Goal: Information Seeking & Learning: Learn about a topic

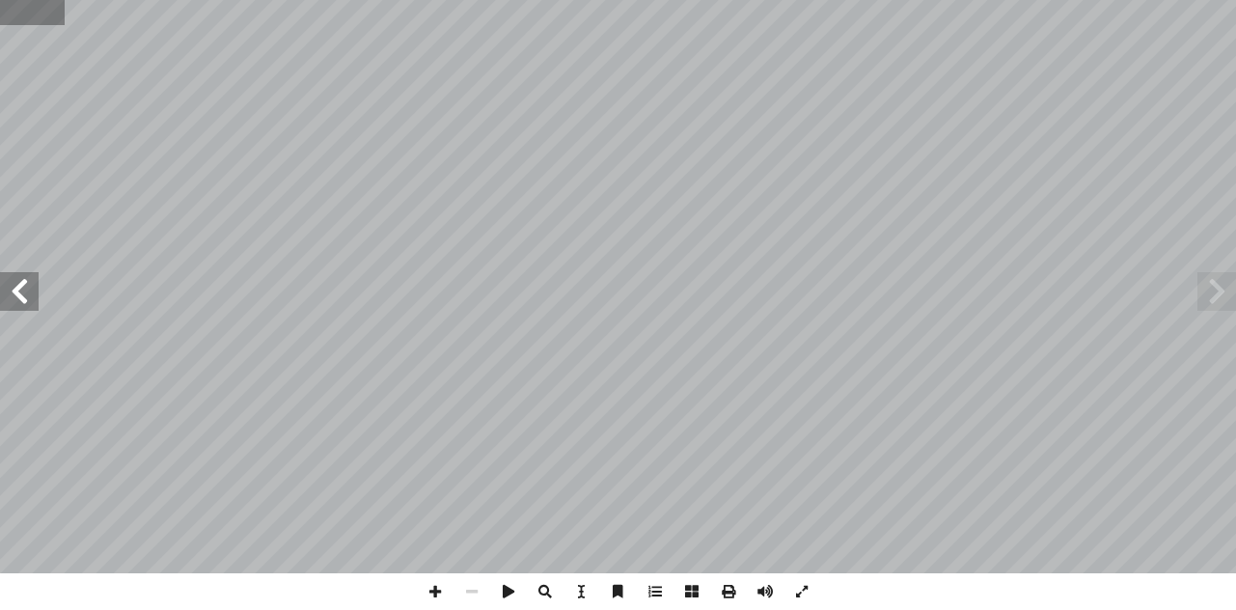
click at [59, 11] on input "text" at bounding box center [32, 12] width 65 height 25
type input "**"
click at [14, 298] on span at bounding box center [19, 291] width 39 height 39
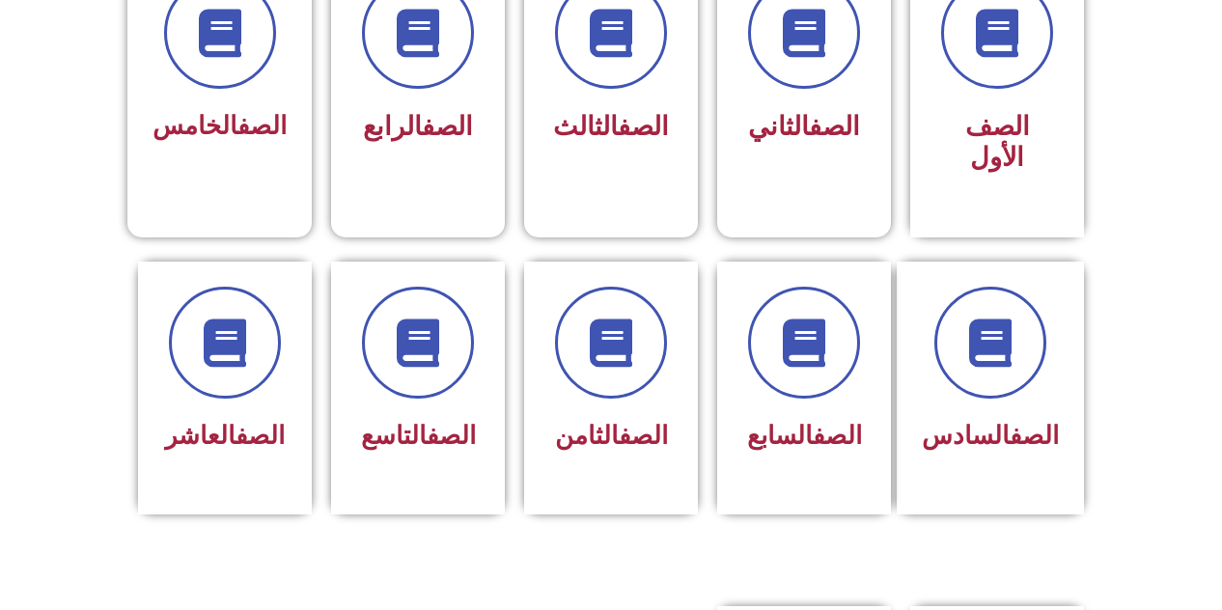
scroll to position [608, 0]
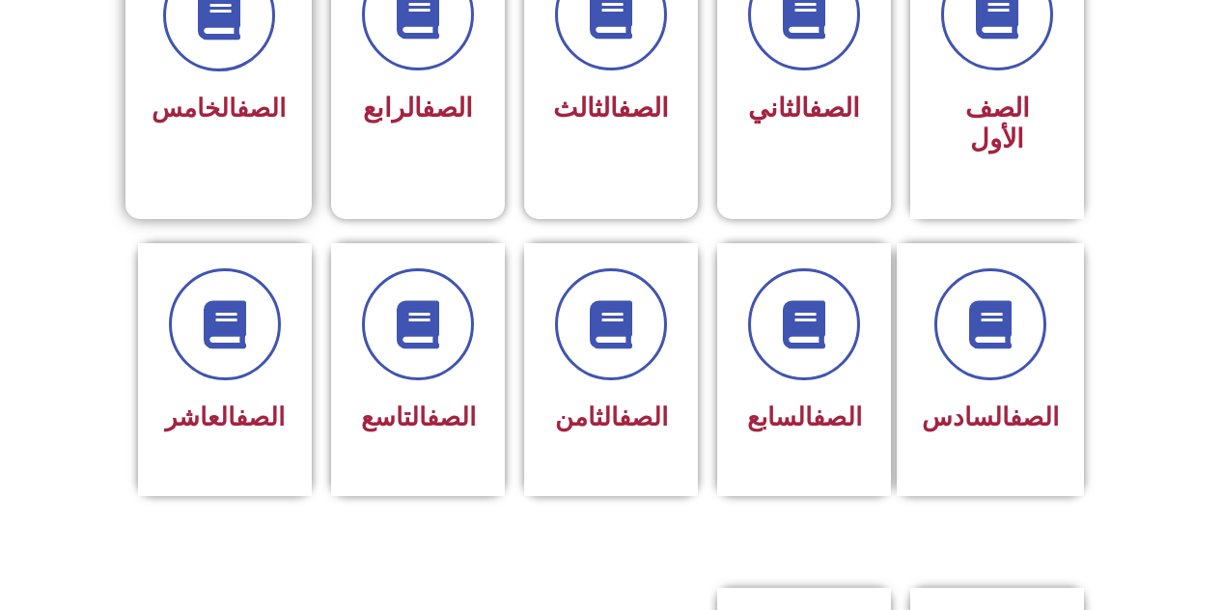
click at [262, 134] on div "الصف الخامس" at bounding box center [218, 60] width 186 height 255
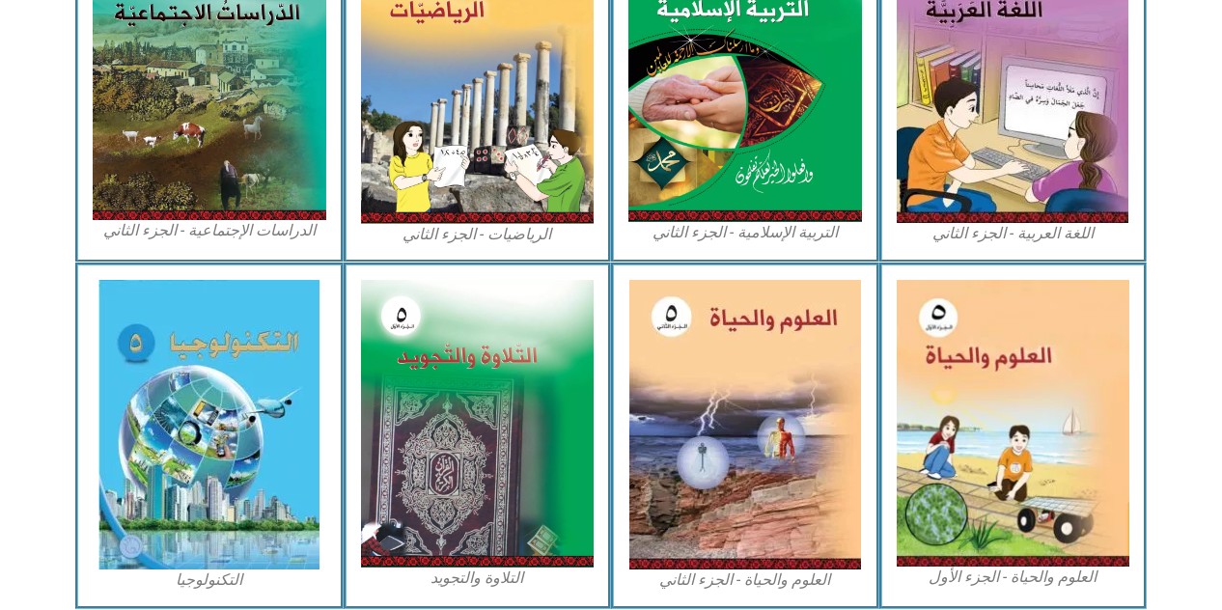
scroll to position [1118, 0]
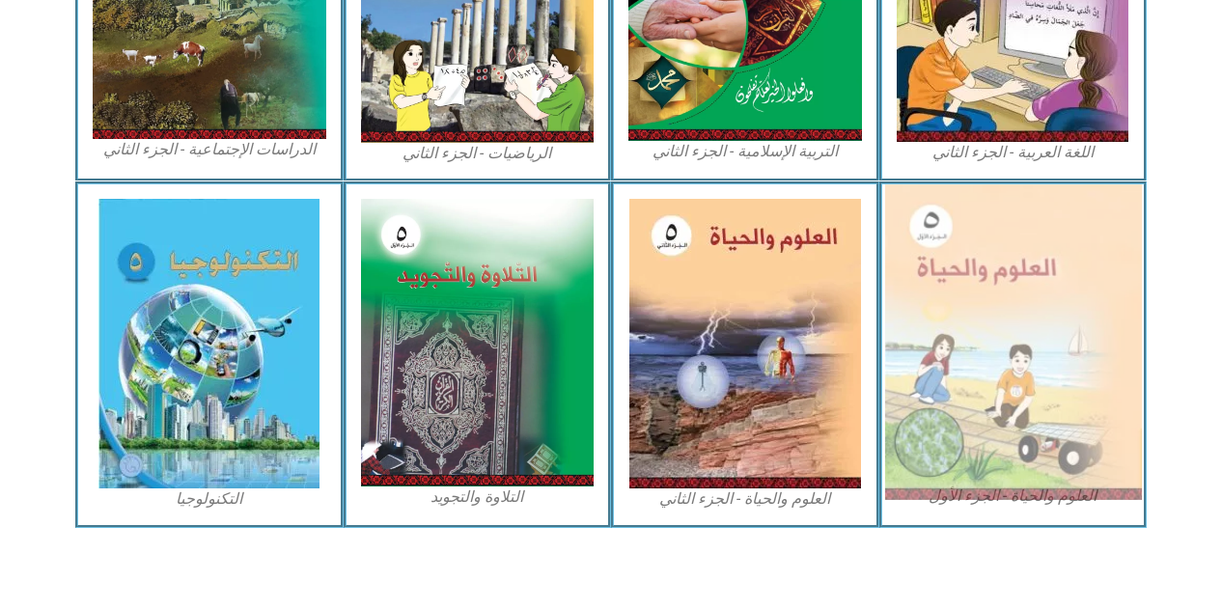
click at [973, 410] on img at bounding box center [1012, 342] width 257 height 316
drag, startPoint x: 972, startPoint y: 410, endPoint x: 1009, endPoint y: 391, distance: 42.3
click at [1009, 391] on img at bounding box center [1012, 342] width 257 height 316
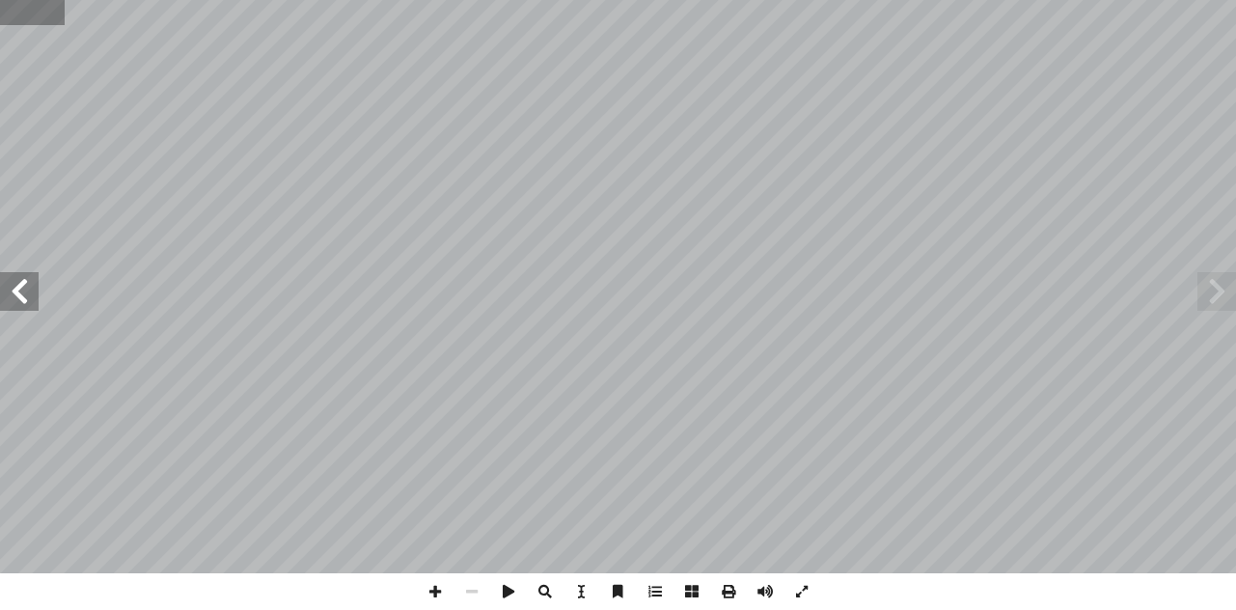
click at [29, 11] on input "text" at bounding box center [32, 12] width 65 height 25
type input "**"
click at [426, 594] on span at bounding box center [435, 591] width 37 height 37
click at [10, 296] on span at bounding box center [19, 291] width 39 height 39
click at [438, 593] on span at bounding box center [435, 591] width 37 height 37
